Goal: Task Accomplishment & Management: Use online tool/utility

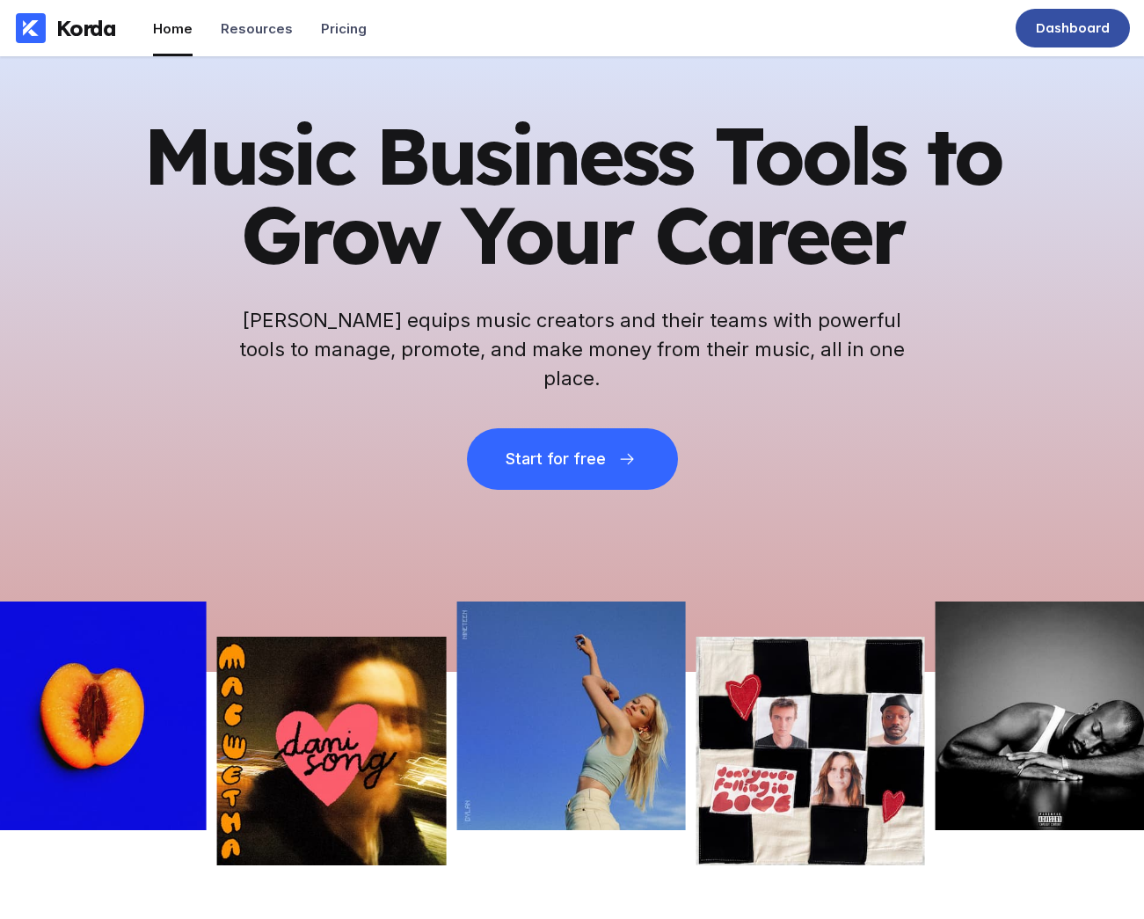
click at [1067, 16] on div "Dashboard" at bounding box center [1072, 28] width 114 height 39
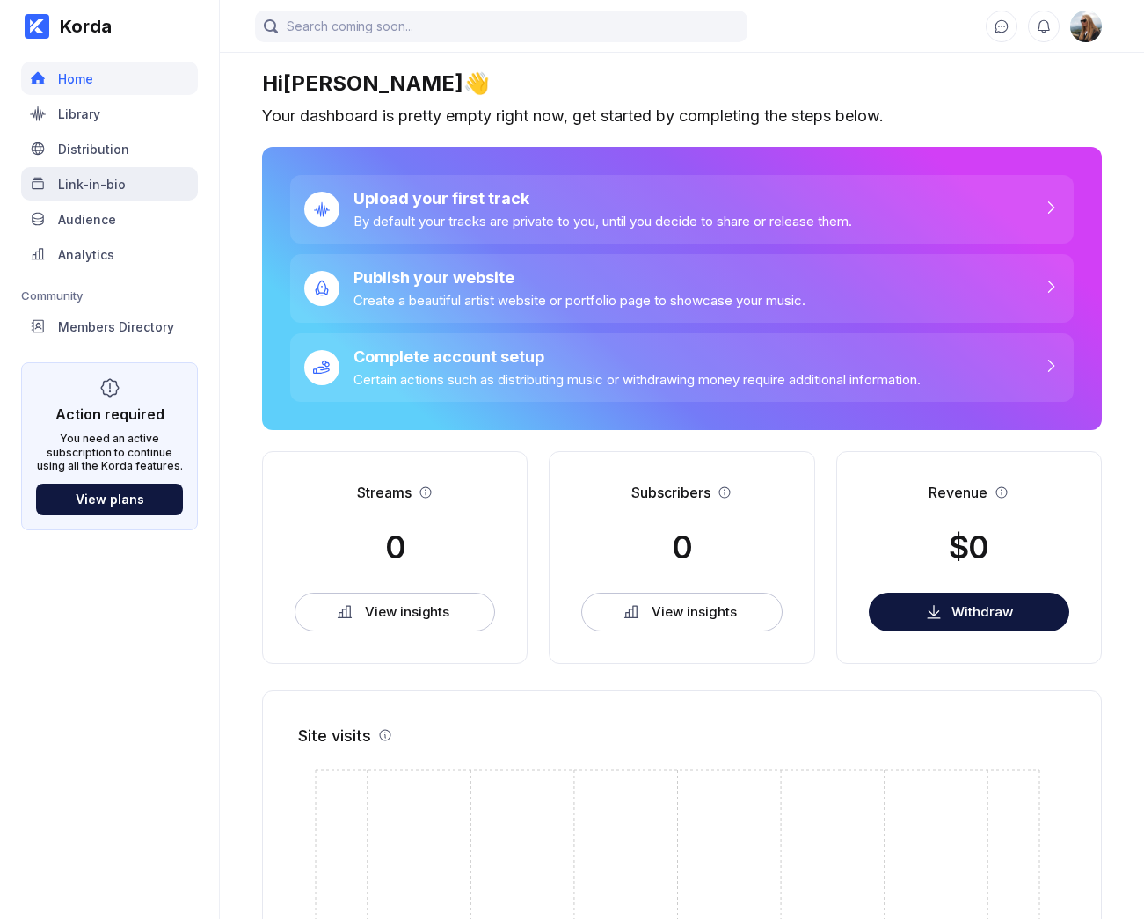
click at [141, 188] on div "Link-in-bio" at bounding box center [109, 183] width 177 height 33
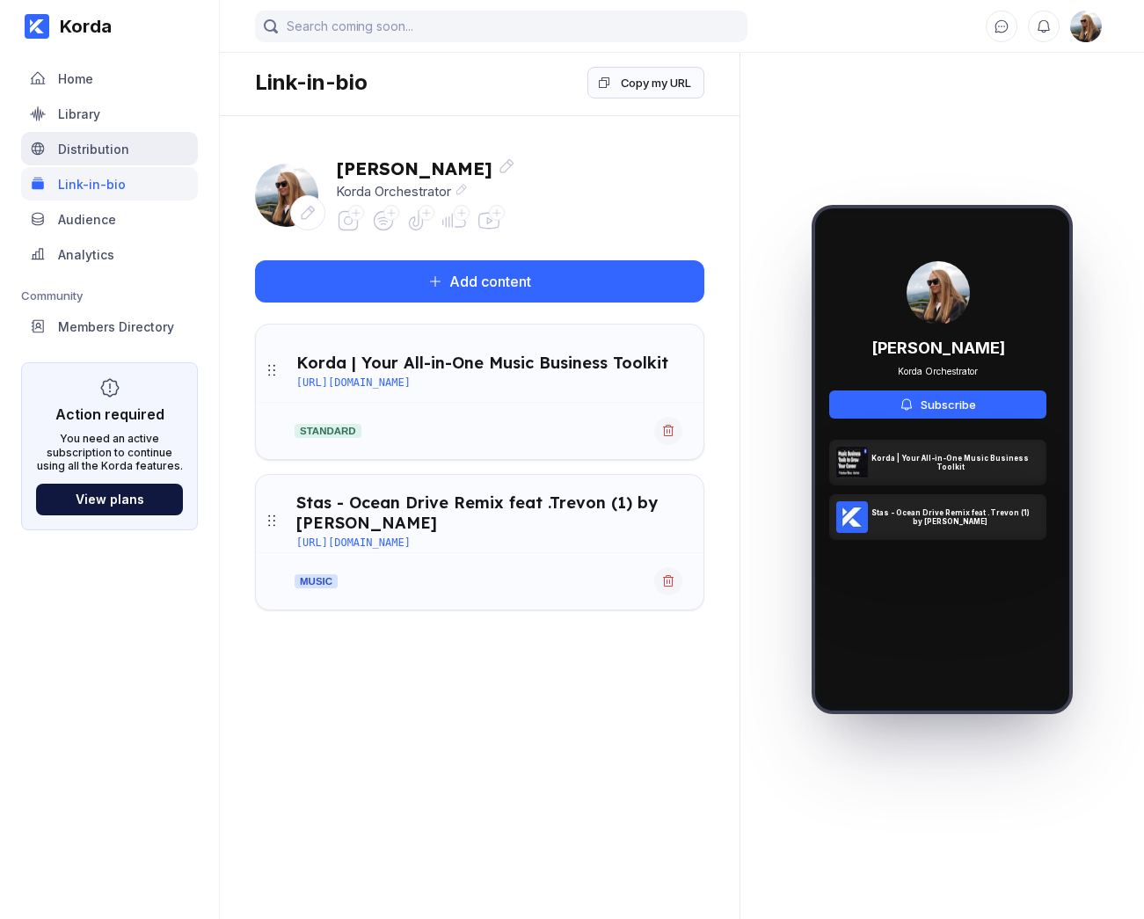
click at [126, 143] on div "Distribution" at bounding box center [109, 148] width 177 height 33
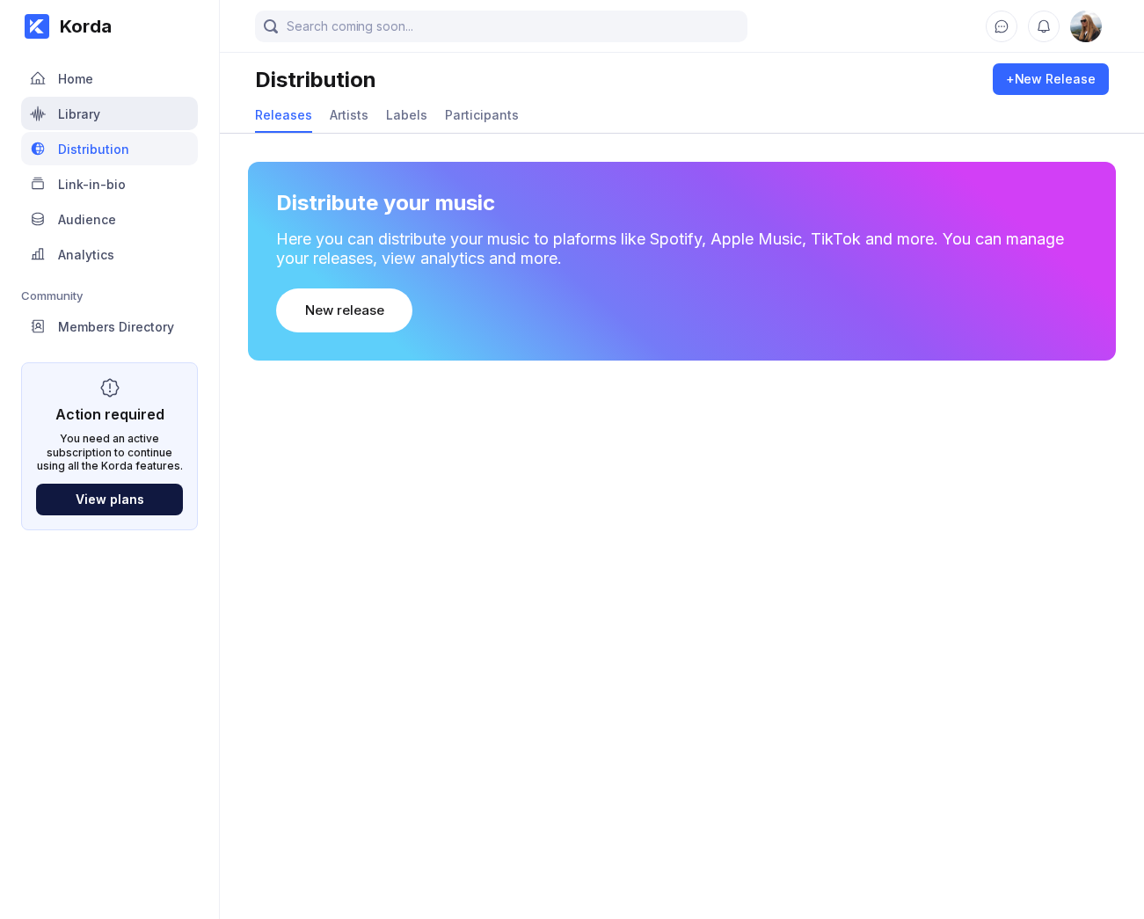
click at [126, 103] on div "Library" at bounding box center [109, 113] width 177 height 33
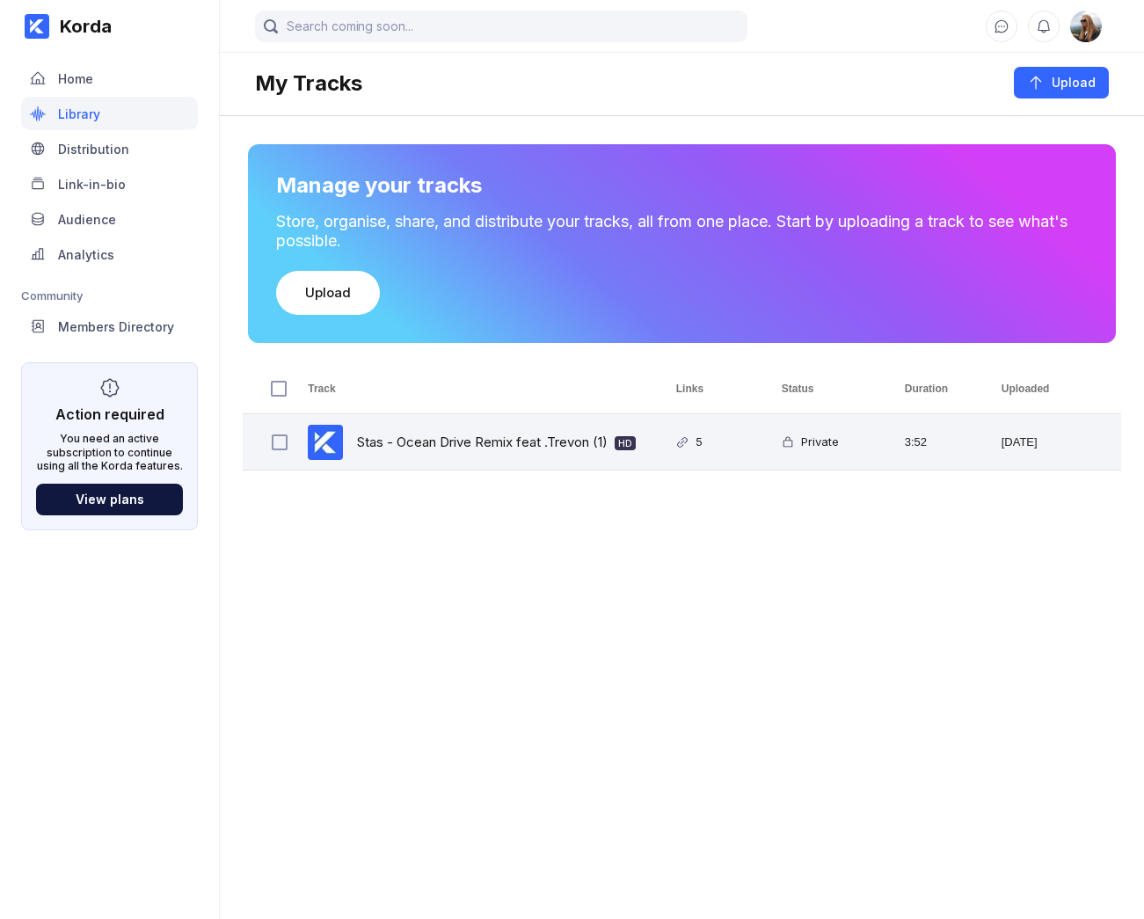
click at [415, 454] on div "Stas - Ocean Drive Remix feat .Trevon (1) HD" at bounding box center [496, 441] width 279 height 41
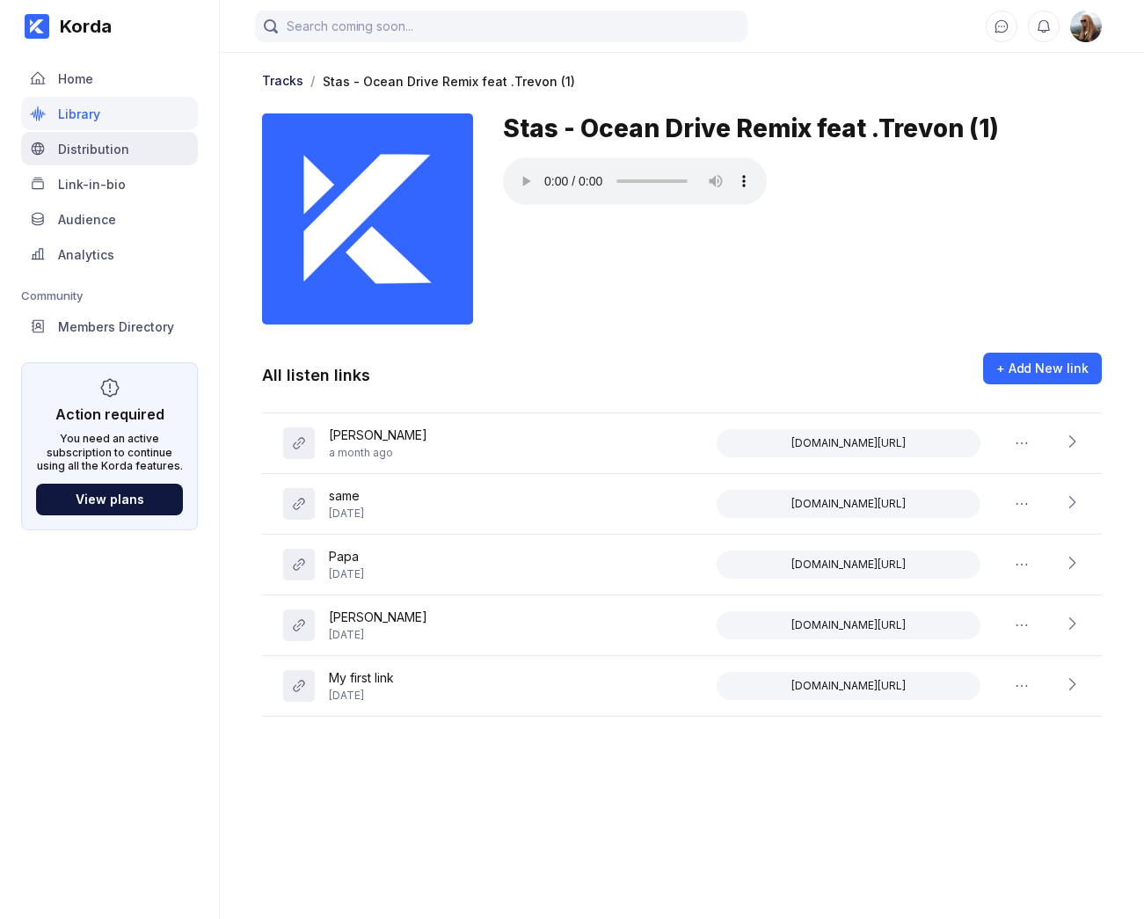
click at [110, 156] on div "Distribution" at bounding box center [93, 149] width 71 height 15
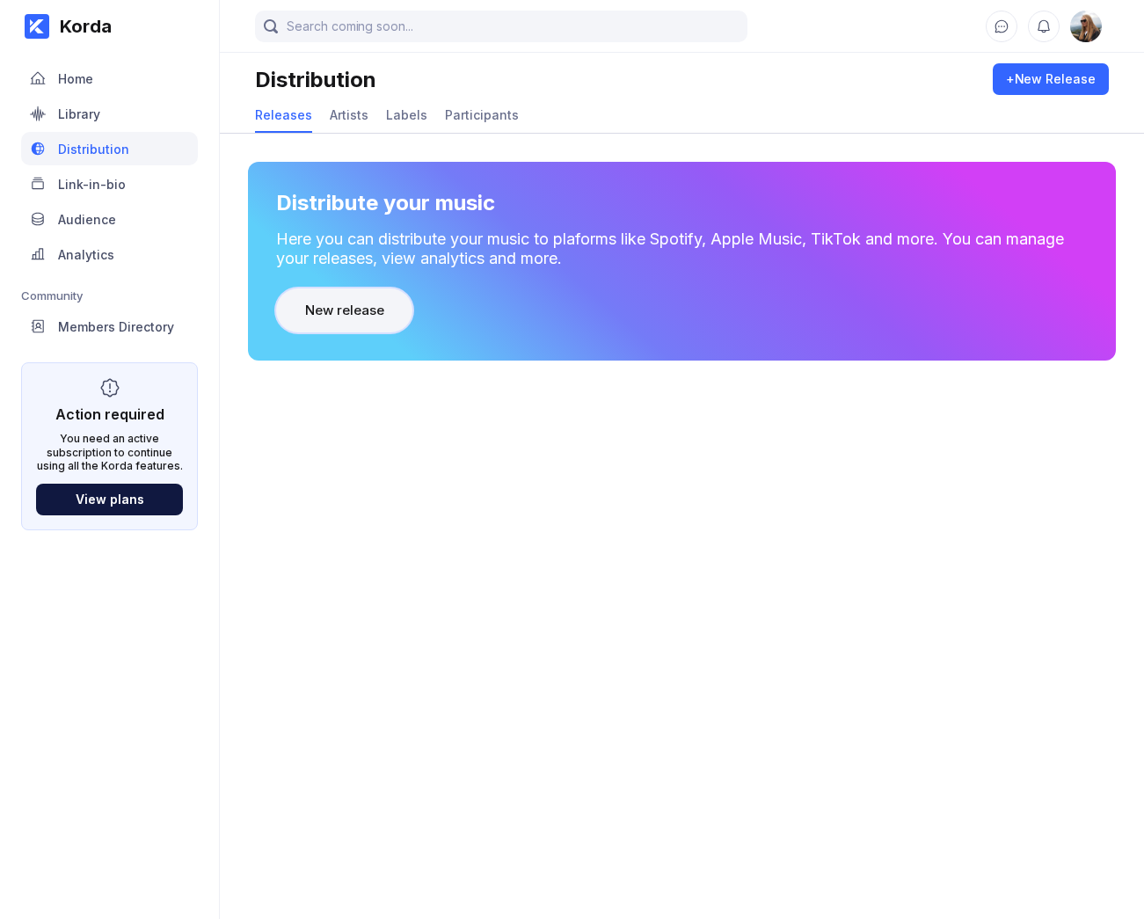
click at [371, 314] on div "New release" at bounding box center [344, 311] width 78 height 18
